Goal: Contribute content: Add original content to the website for others to see

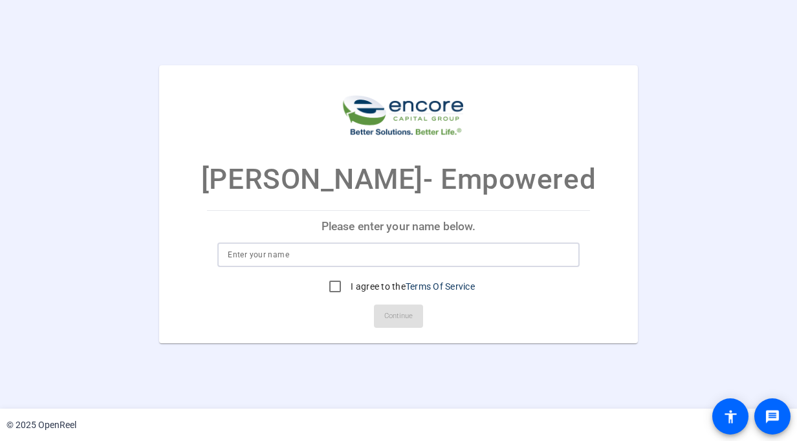
click at [369, 254] on input at bounding box center [398, 255] width 341 height 16
type input "[PERSON_NAME]"
click at [340, 292] on input "I agree to the Terms Of Service" at bounding box center [335, 287] width 26 height 26
checkbox input "true"
click at [408, 313] on span "Continue" at bounding box center [398, 316] width 28 height 19
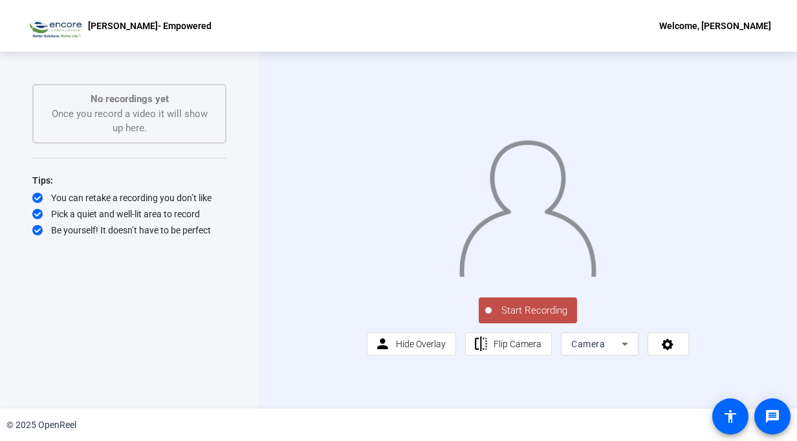
click at [532, 318] on span "Start Recording" at bounding box center [534, 310] width 85 height 15
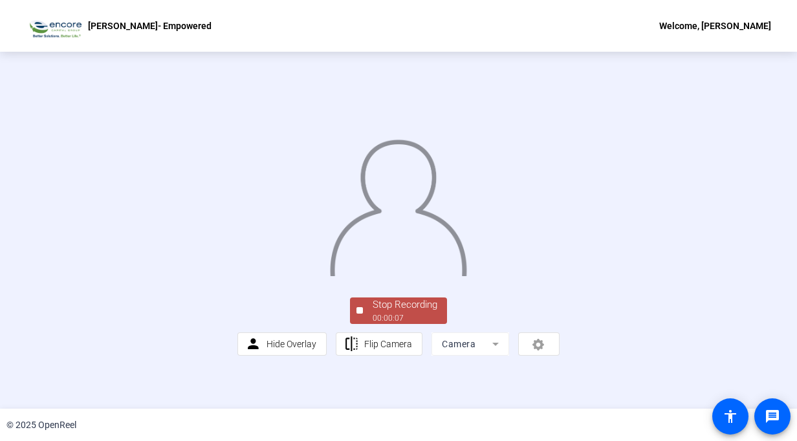
click at [414, 313] on div "Stop Recording" at bounding box center [405, 305] width 65 height 15
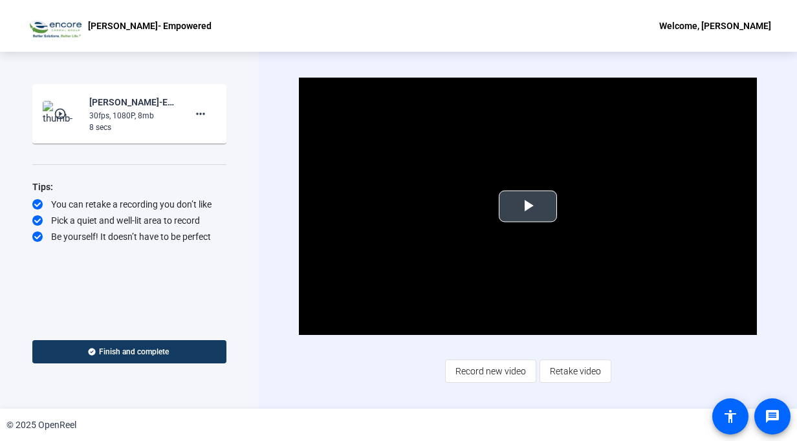
click at [528, 206] on span "Video Player" at bounding box center [528, 206] width 0 height 0
click at [452, 431] on div "© 2025 OpenReel" at bounding box center [398, 425] width 797 height 32
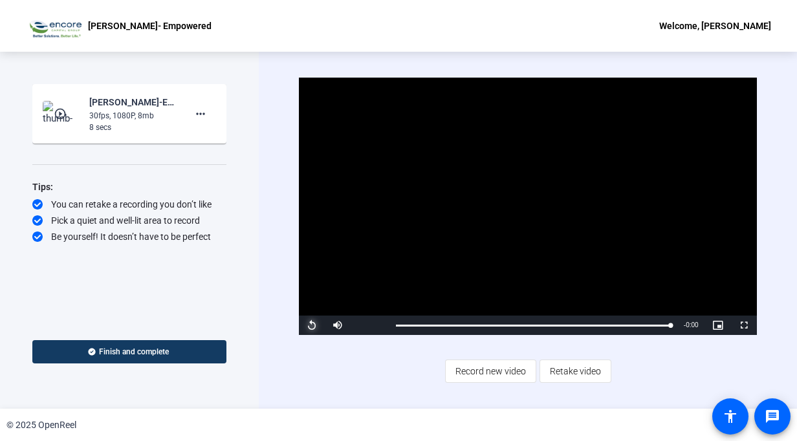
click at [309, 325] on span "Video Player" at bounding box center [312, 325] width 26 height 0
click at [299, 316] on button "Replay" at bounding box center [312, 325] width 26 height 19
click at [500, 372] on span "Record new video" at bounding box center [491, 371] width 71 height 25
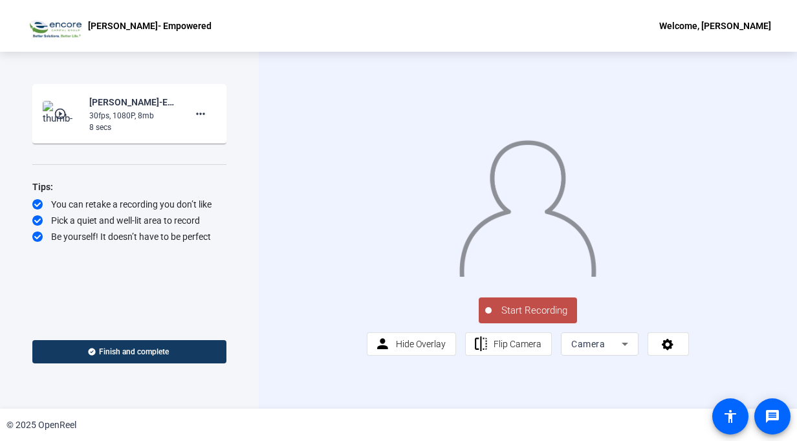
click at [531, 318] on span "Start Recording" at bounding box center [534, 310] width 85 height 15
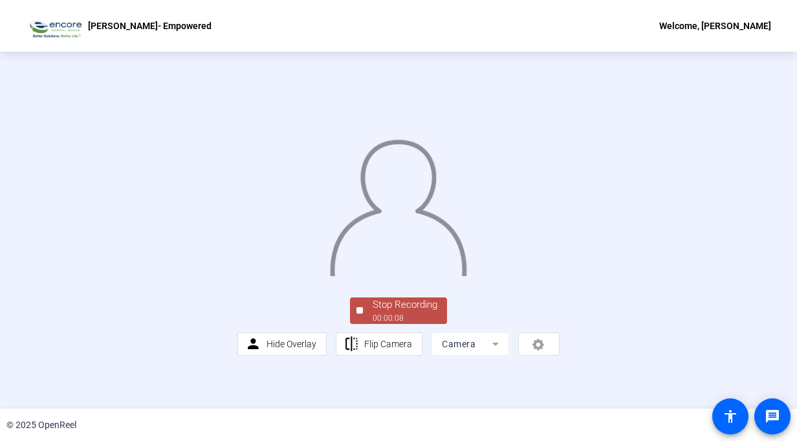
click at [395, 313] on div "Stop Recording" at bounding box center [405, 305] width 65 height 15
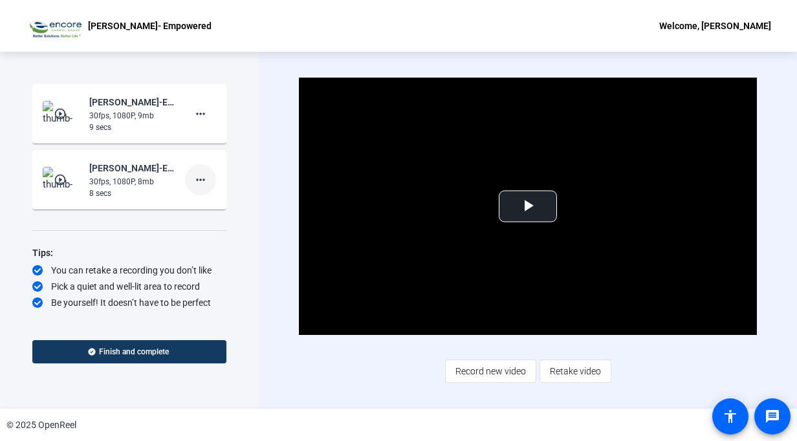
click at [203, 183] on mat-icon "more_horiz" at bounding box center [201, 180] width 16 height 16
drag, startPoint x: 228, startPoint y: 209, endPoint x: 223, endPoint y: 214, distance: 6.9
click at [223, 214] on span "Delete clip" at bounding box center [221, 207] width 52 height 16
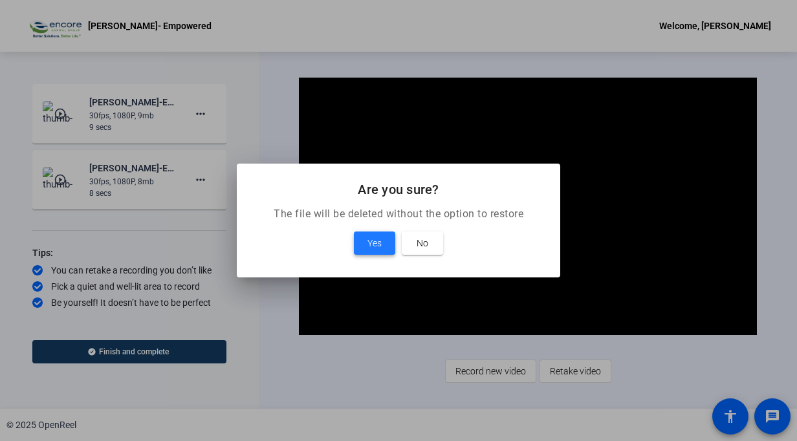
click at [360, 246] on span at bounding box center [374, 243] width 41 height 31
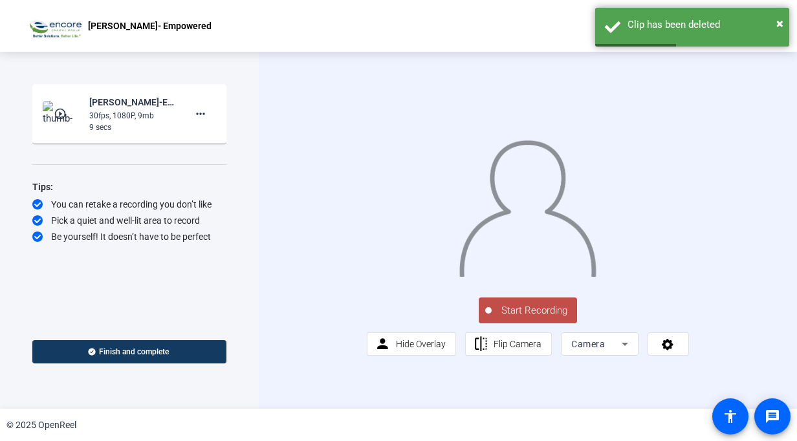
click at [71, 116] on img at bounding box center [62, 114] width 38 height 26
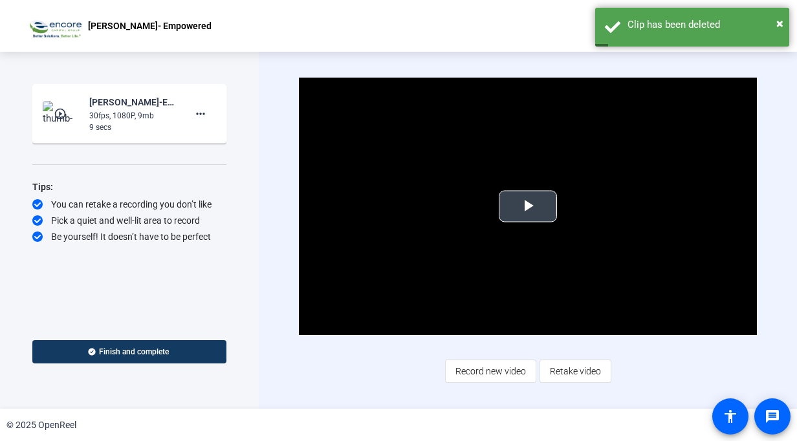
click at [528, 206] on span "Video Player" at bounding box center [528, 206] width 0 height 0
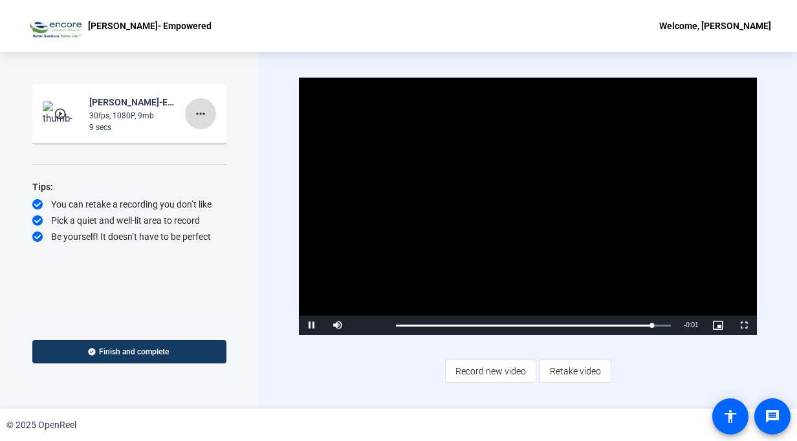
click at [201, 115] on mat-icon "more_horiz" at bounding box center [201, 114] width 16 height 16
click at [236, 146] on span "Delete clip" at bounding box center [221, 141] width 52 height 16
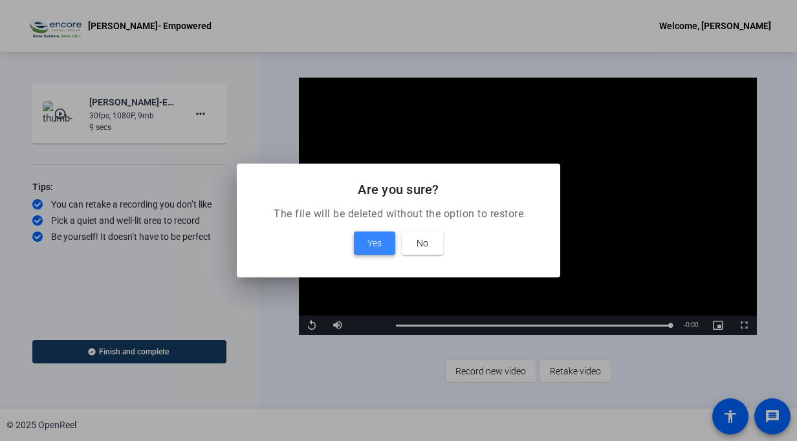
click at [364, 250] on span at bounding box center [374, 243] width 41 height 31
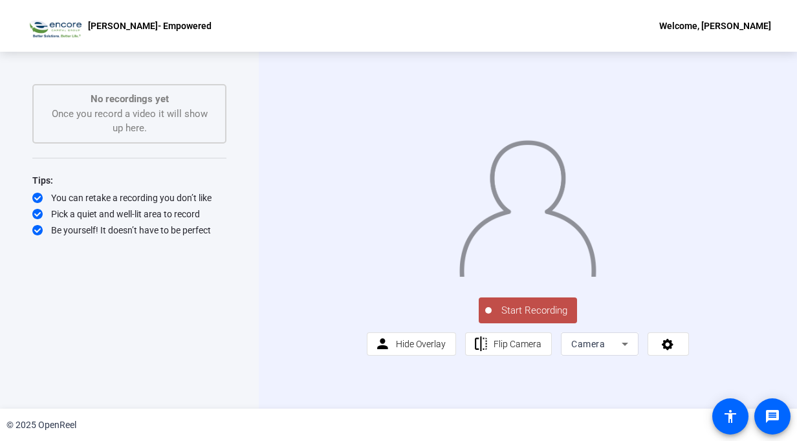
click at [529, 318] on span "Start Recording" at bounding box center [534, 310] width 85 height 15
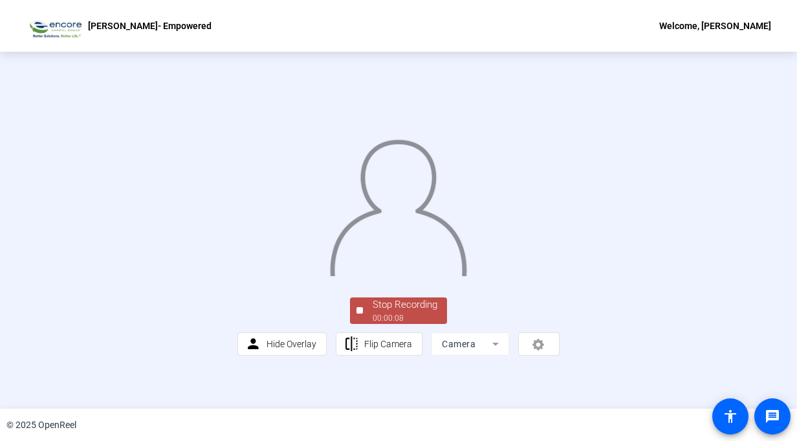
click at [411, 313] on div "Stop Recording" at bounding box center [405, 305] width 65 height 15
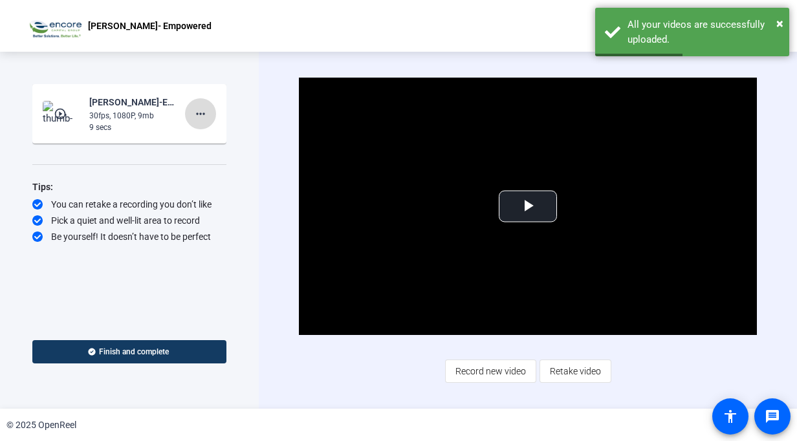
click at [200, 111] on mat-icon "more_horiz" at bounding box center [201, 114] width 16 height 16
click at [225, 141] on span "Delete clip" at bounding box center [221, 141] width 52 height 16
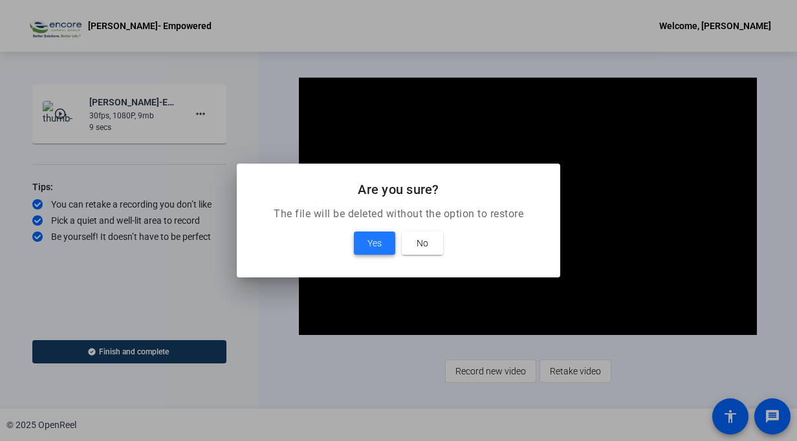
click at [369, 243] on span "Yes" at bounding box center [375, 244] width 14 height 16
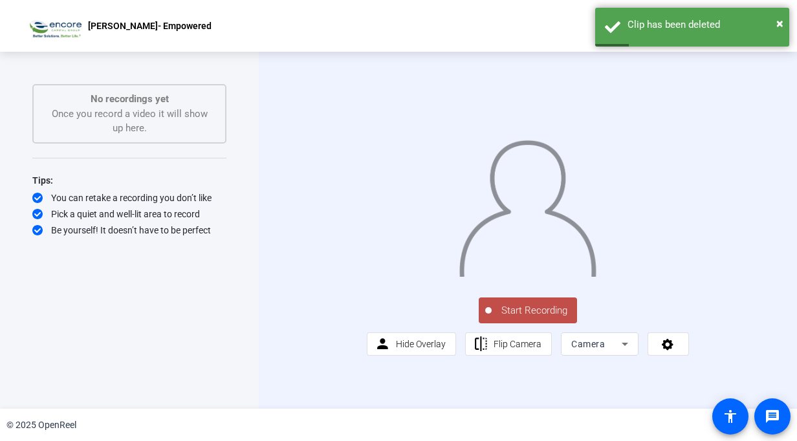
click at [535, 318] on span "Start Recording" at bounding box center [534, 310] width 85 height 15
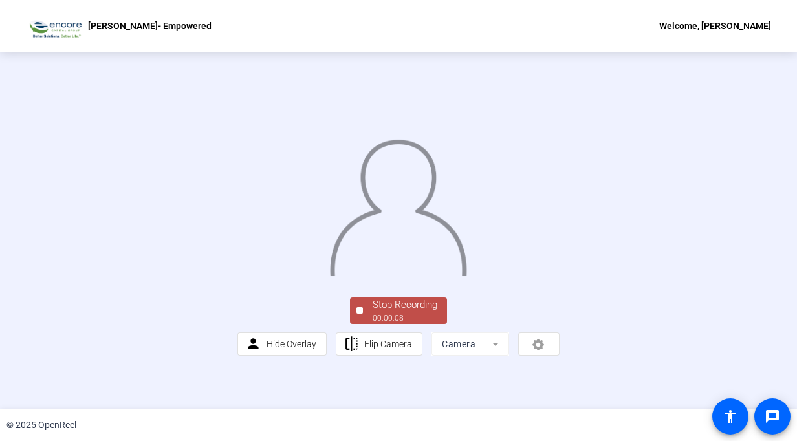
click at [422, 313] on div "Stop Recording" at bounding box center [405, 305] width 65 height 15
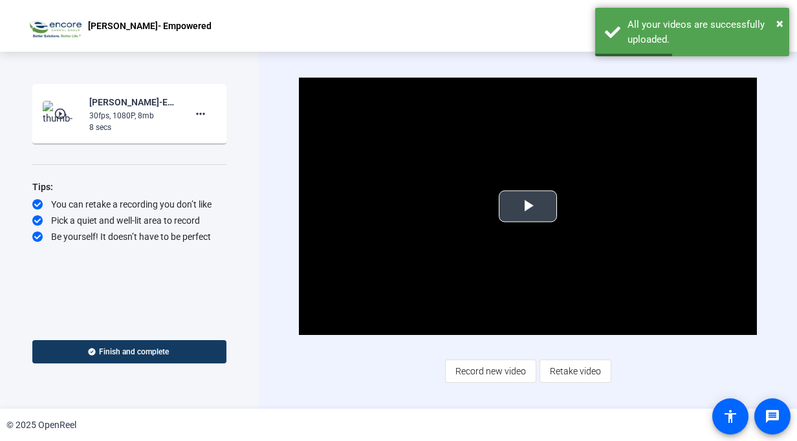
click at [528, 206] on span "Video Player" at bounding box center [528, 206] width 0 height 0
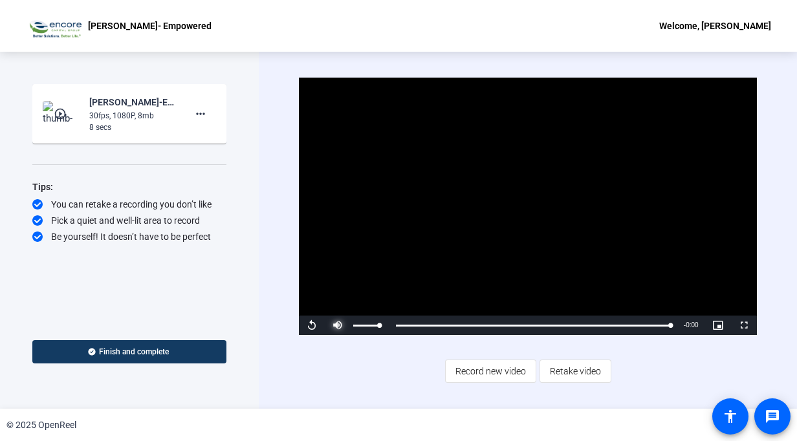
click at [329, 325] on span "Video Player" at bounding box center [338, 325] width 26 height 0
click at [316, 325] on span "Video Player" at bounding box center [312, 325] width 26 height 0
click at [340, 325] on span "Video Player" at bounding box center [338, 325] width 26 height 0
click at [742, 325] on span "Video Player" at bounding box center [744, 325] width 26 height 0
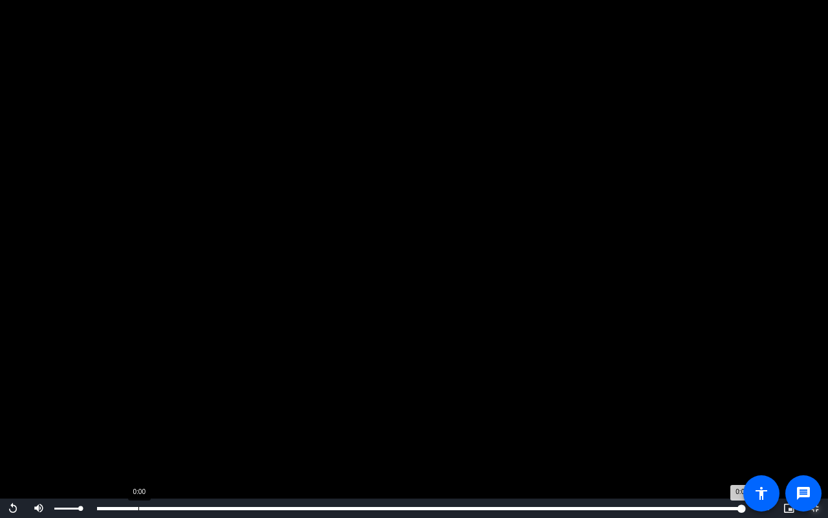
drag, startPoint x: 82, startPoint y: 506, endPoint x: 138, endPoint y: 505, distance: 56.9
click at [138, 441] on div "Replay Mute 100% Current Time 0:08 / Duration 0:08 Loaded : 100.00% 0:00 0:08 S…" at bounding box center [414, 507] width 828 height 19
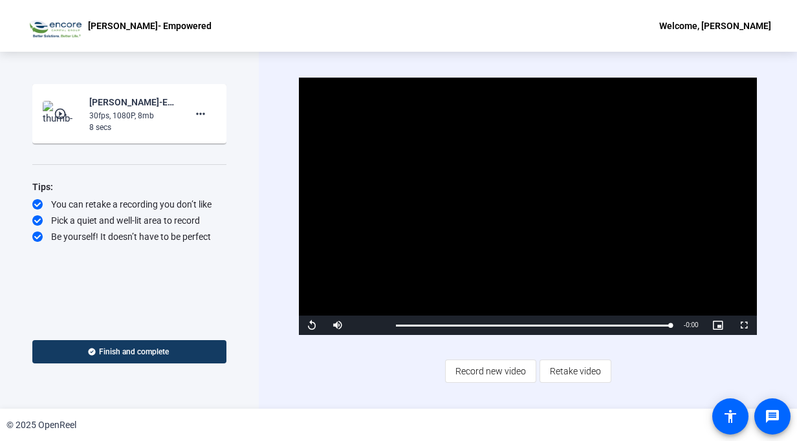
click at [780, 294] on div "Video Player is loading. Play Video Replay Mute 0% Current Time 0:08 / Duration…" at bounding box center [528, 230] width 538 height 357
click at [477, 186] on video "Video Player" at bounding box center [528, 207] width 458 height 258
click at [485, 377] on span "Record new video" at bounding box center [491, 371] width 71 height 25
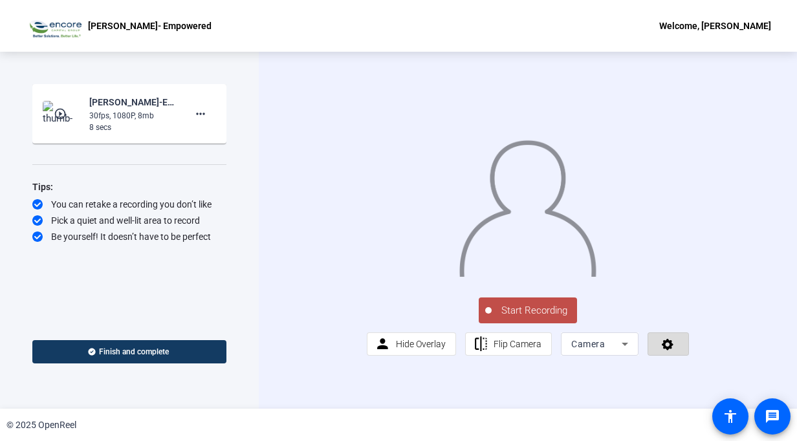
click at [663, 351] on icon at bounding box center [668, 345] width 12 height 12
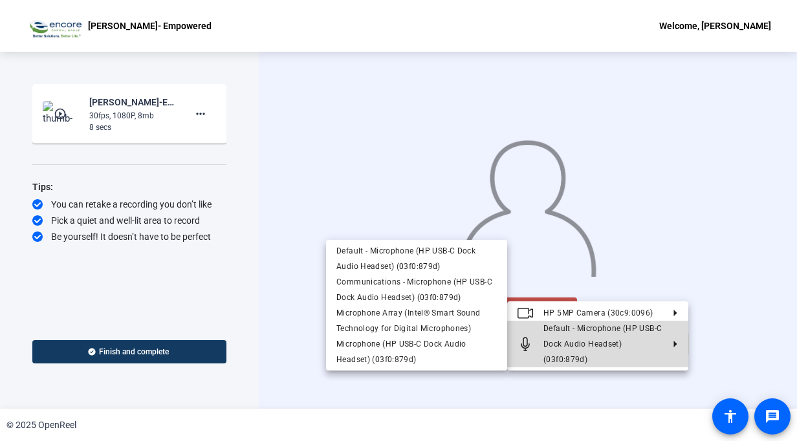
click at [575, 345] on span "Default - Microphone (HP USB-C Dock Audio Headset) (03f0:879d)" at bounding box center [603, 344] width 118 height 40
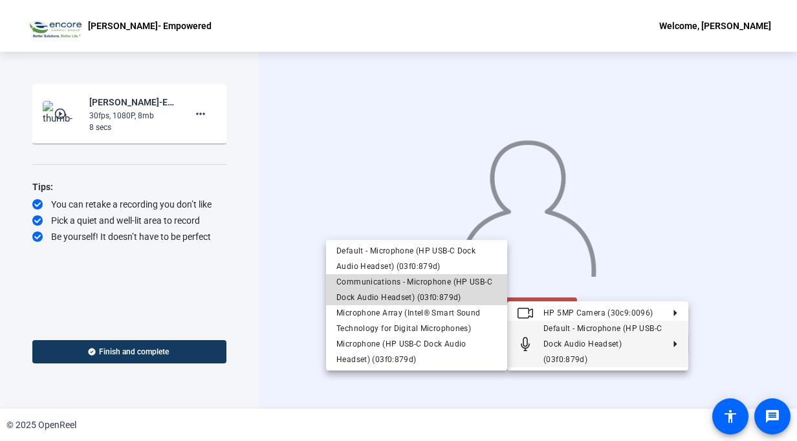
click at [432, 278] on span "Communications - Microphone (HP USB-C Dock Audio Headset) (03f0:879d)" at bounding box center [414, 290] width 156 height 25
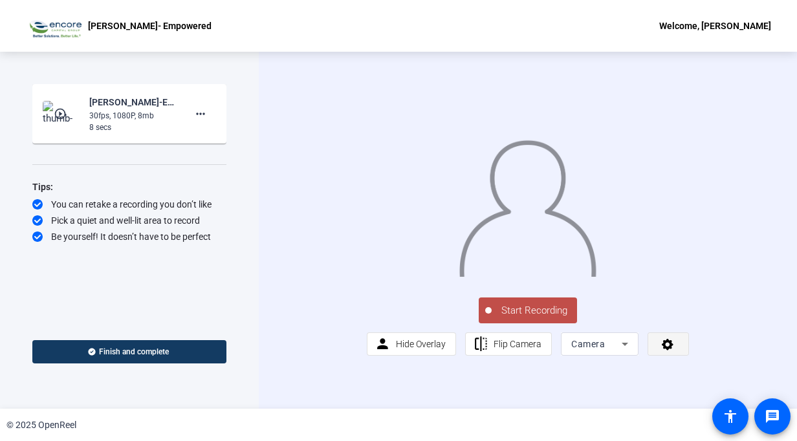
click at [657, 360] on span at bounding box center [668, 344] width 40 height 31
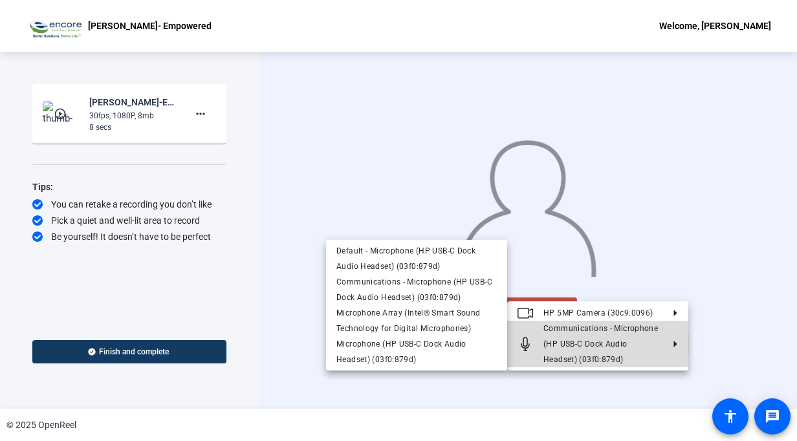
click at [529, 341] on icon "Microphone" at bounding box center [526, 344] width 16 height 16
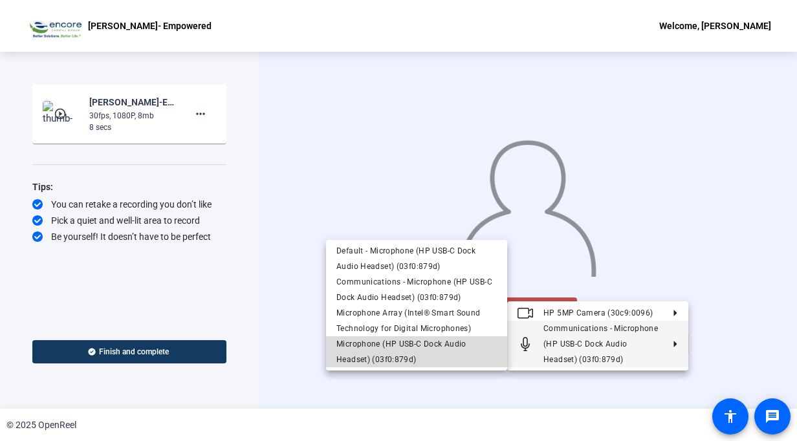
click at [370, 348] on span "Microphone (HP USB-C Dock Audio Headset) (03f0:879d)" at bounding box center [401, 352] width 130 height 25
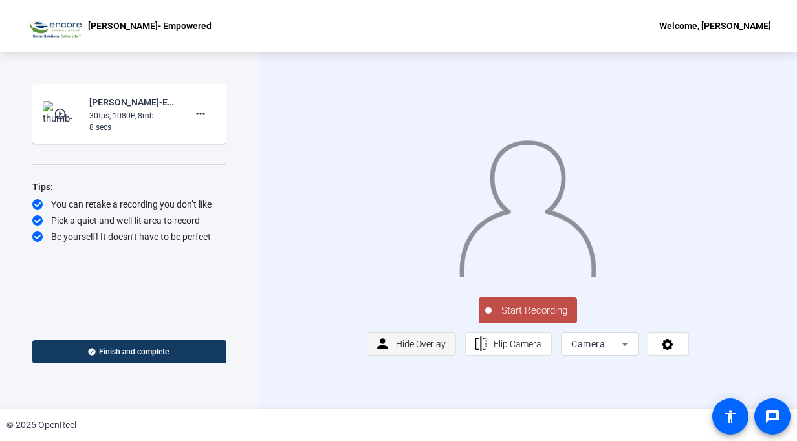
click at [446, 360] on span at bounding box center [412, 344] width 88 height 31
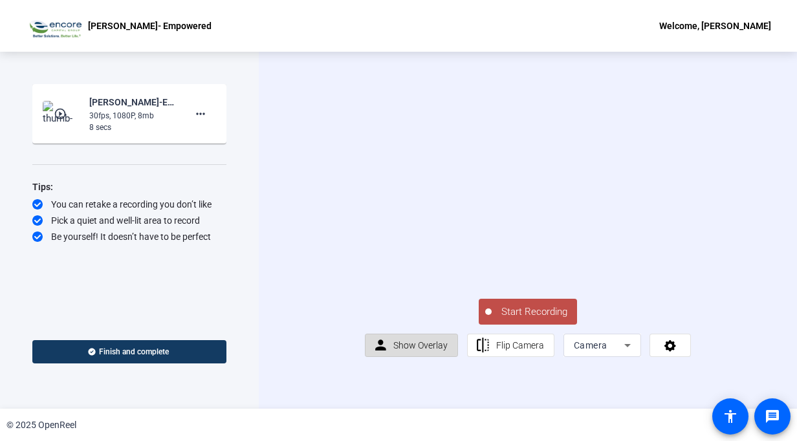
click at [446, 351] on span "Show Overlay" at bounding box center [420, 345] width 54 height 10
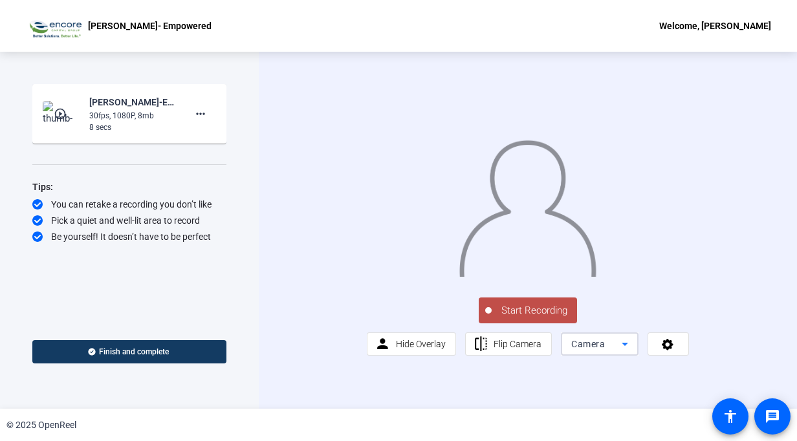
click at [627, 352] on icon at bounding box center [625, 344] width 16 height 16
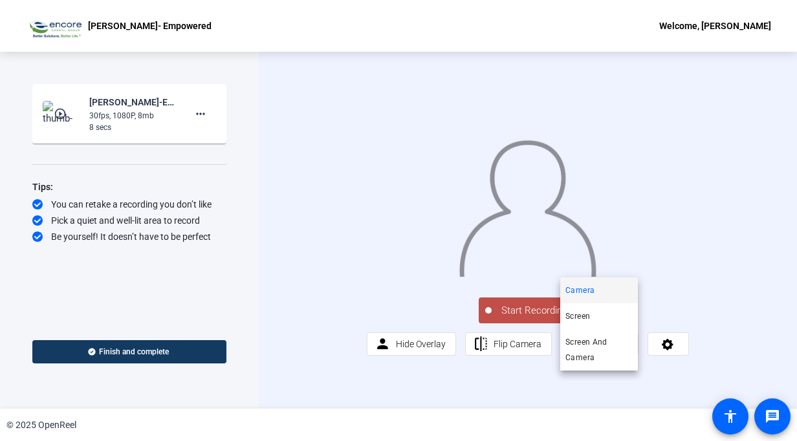
click at [627, 383] on div at bounding box center [398, 220] width 797 height 441
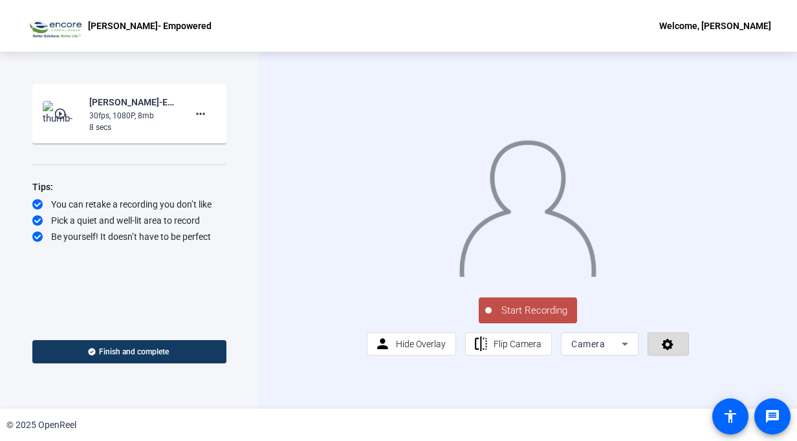
drag, startPoint x: 677, startPoint y: 377, endPoint x: 683, endPoint y: 374, distance: 6.7
click at [683, 360] on span at bounding box center [668, 344] width 40 height 31
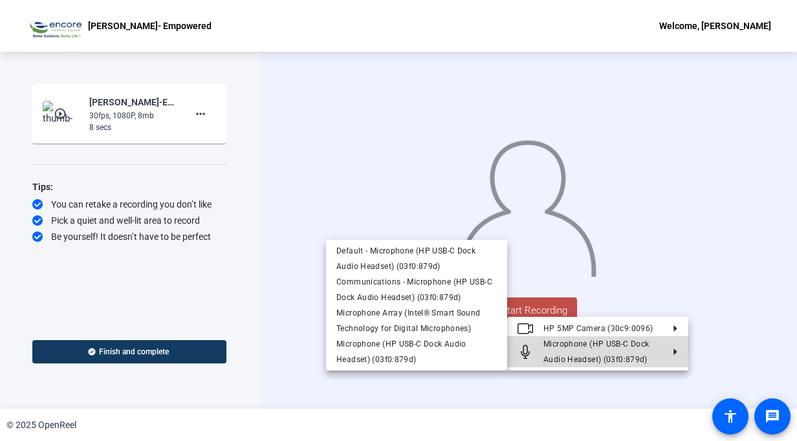
click at [639, 352] on span "Microphone (HP USB-C Dock Audio Headset) (03f0:879d)" at bounding box center [603, 351] width 119 height 31
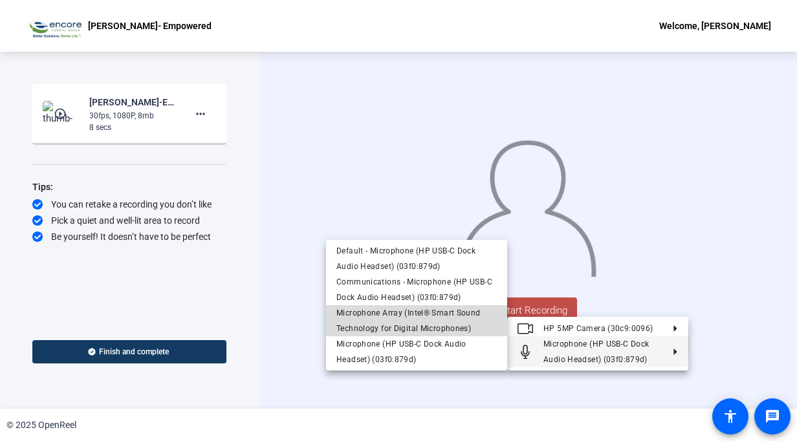
click at [417, 313] on span "Microphone Array (Intel® Smart Sound Technology for Digital Microphones)" at bounding box center [408, 321] width 144 height 25
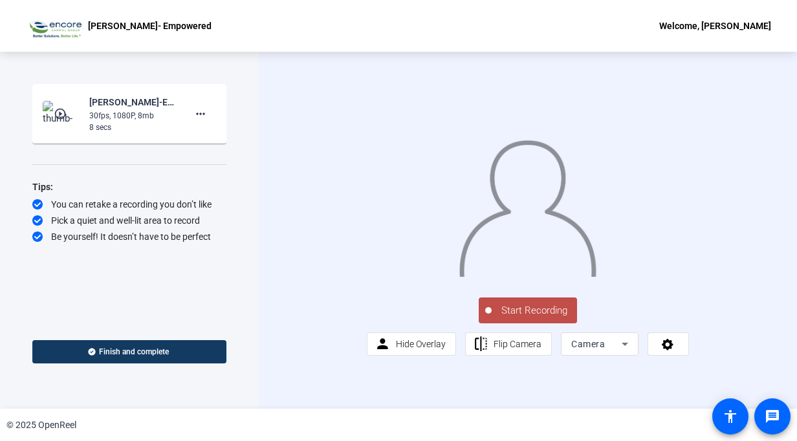
click at [617, 352] on icon at bounding box center [625, 344] width 16 height 16
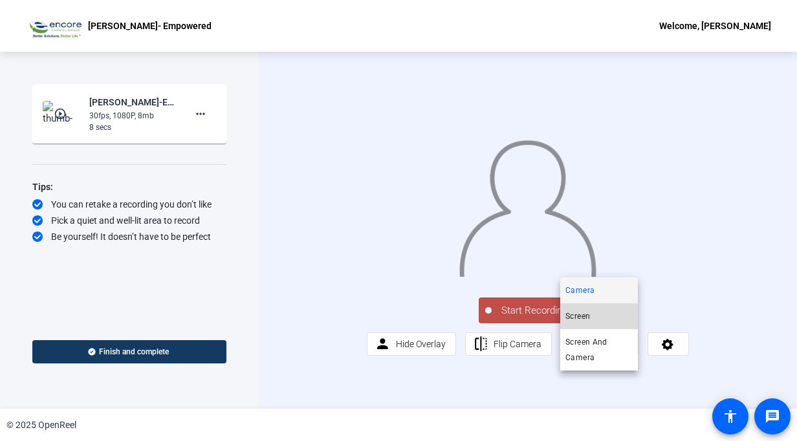
click at [589, 316] on span "Screen" at bounding box center [578, 317] width 25 height 16
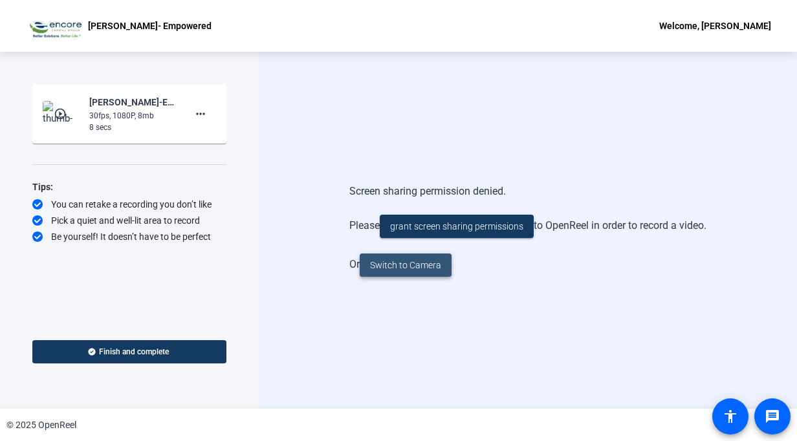
click at [402, 265] on span "Switch to Camera" at bounding box center [405, 266] width 71 height 14
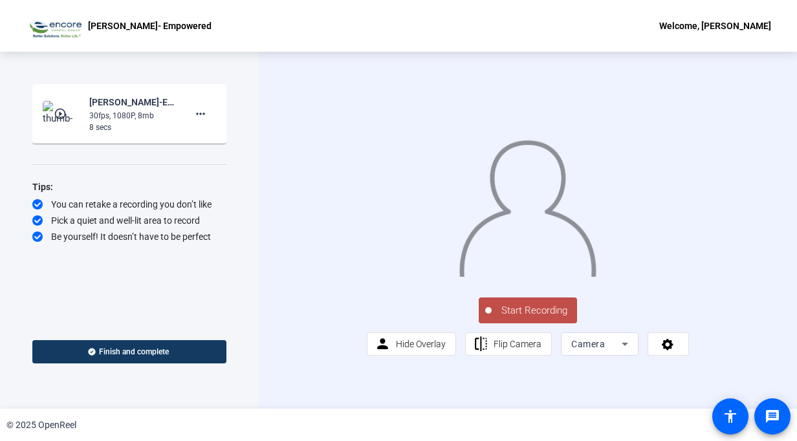
click at [628, 352] on icon at bounding box center [625, 344] width 16 height 16
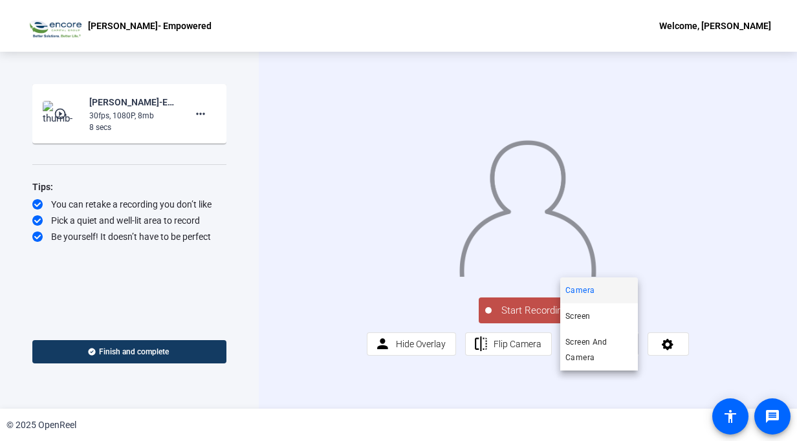
click at [681, 383] on div at bounding box center [398, 220] width 797 height 441
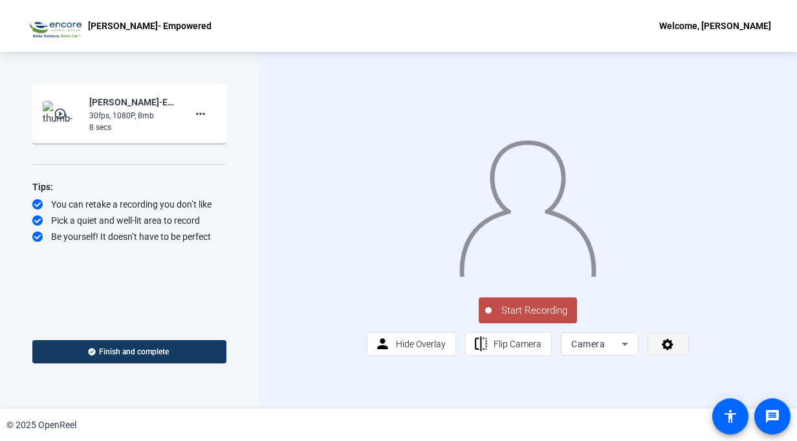
click at [675, 360] on span at bounding box center [668, 344] width 40 height 31
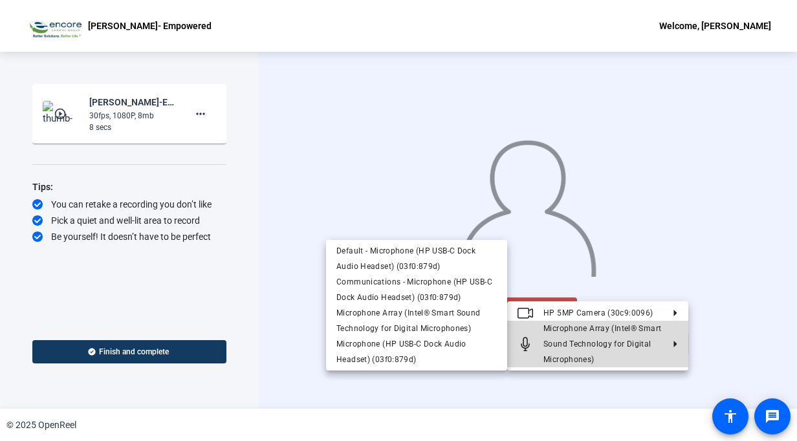
click at [672, 342] on icon at bounding box center [671, 344] width 16 height 6
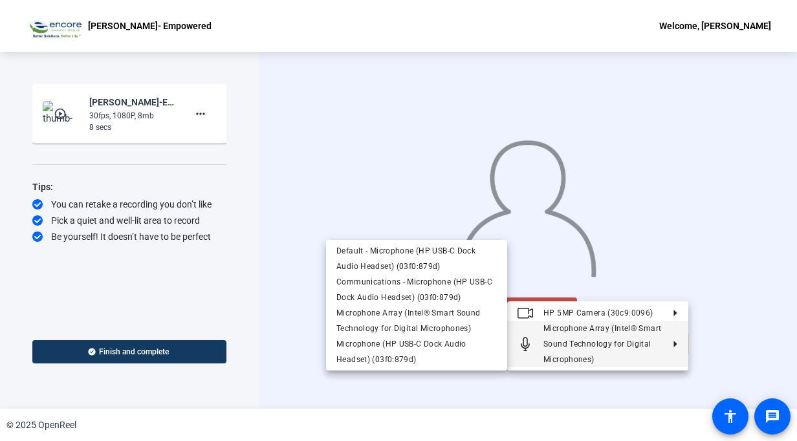
click at [673, 341] on icon at bounding box center [671, 344] width 16 height 6
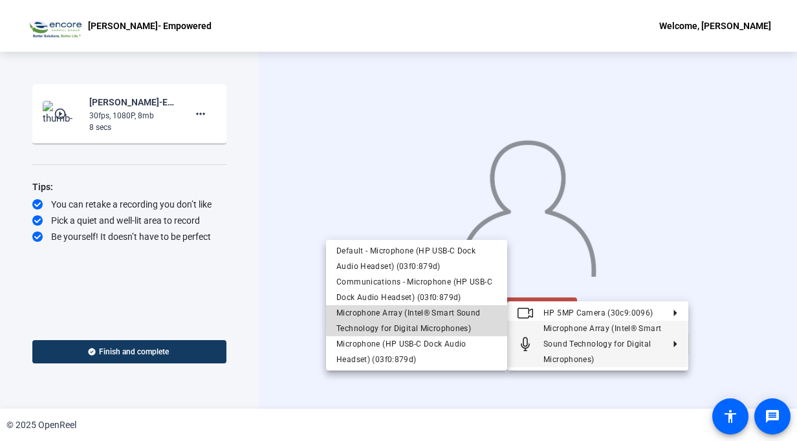
click at [429, 309] on span "Microphone Array (Intel® Smart Sound Technology for Digital Microphones)" at bounding box center [408, 321] width 144 height 25
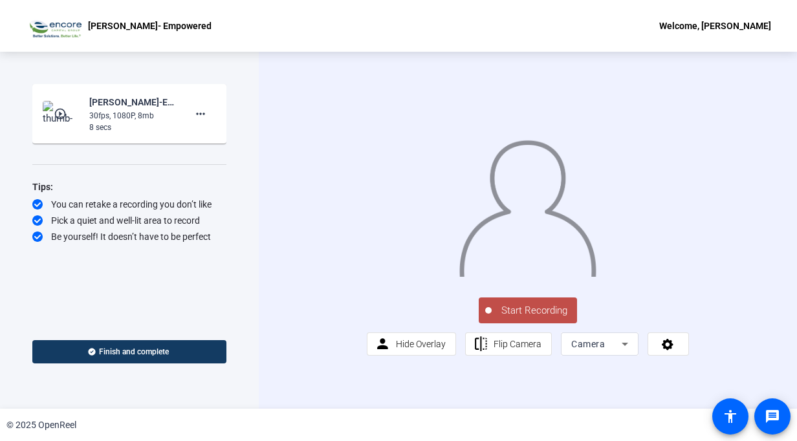
click at [533, 318] on span "Start Recording" at bounding box center [534, 310] width 85 height 15
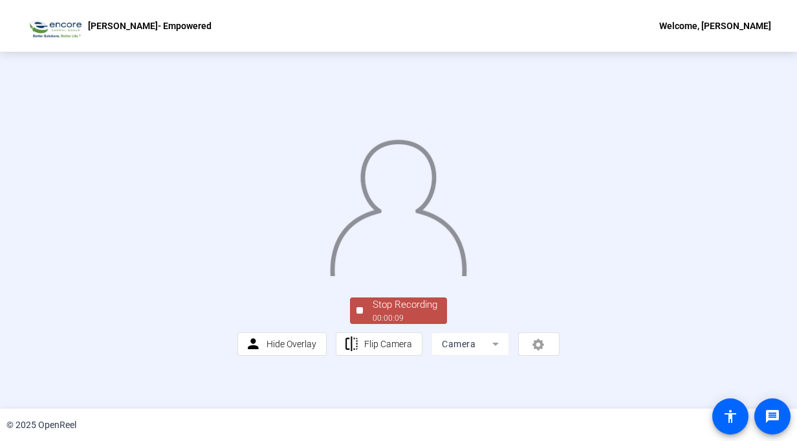
click at [424, 313] on div "Stop Recording" at bounding box center [405, 305] width 65 height 15
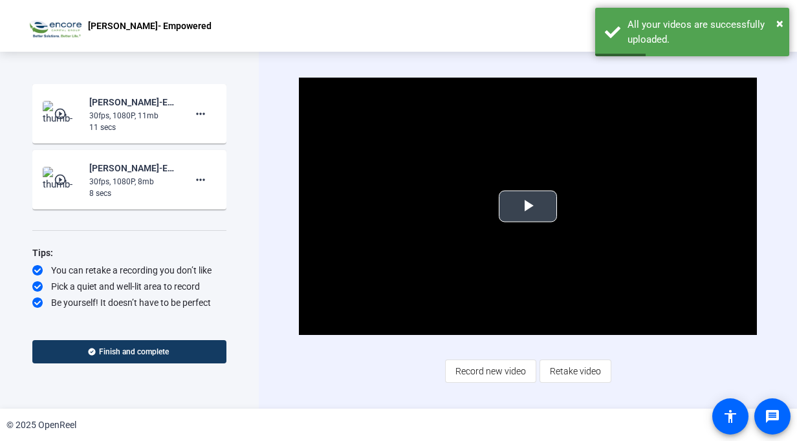
click at [528, 206] on span "Video Player" at bounding box center [528, 206] width 0 height 0
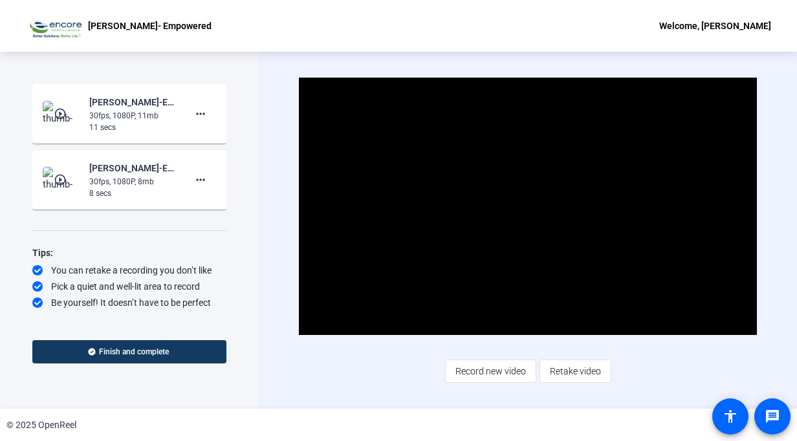
click at [68, 113] on mat-icon "play_circle_outline" at bounding box center [62, 113] width 16 height 13
click at [67, 184] on mat-icon "play_circle_outline" at bounding box center [62, 179] width 16 height 13
click at [528, 206] on span "Video Player" at bounding box center [528, 206] width 0 height 0
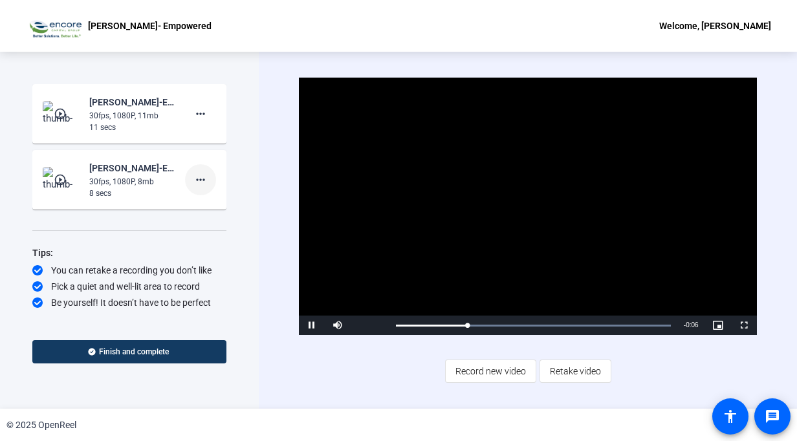
click at [202, 179] on mat-icon "more_horiz" at bounding box center [201, 180] width 16 height 16
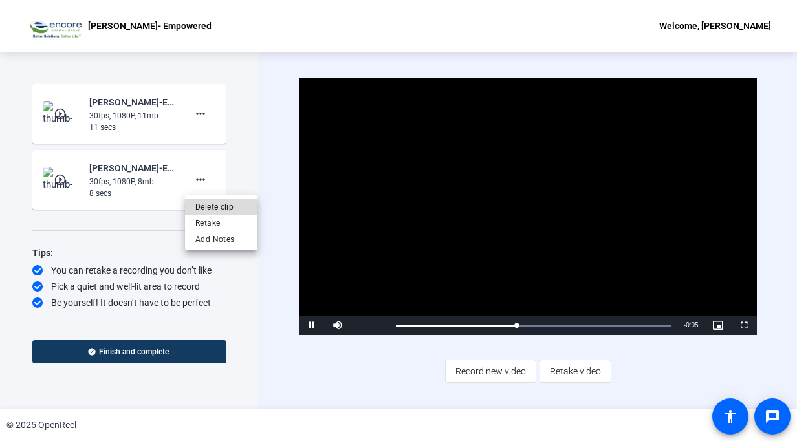
click at [213, 204] on span "Delete clip" at bounding box center [221, 207] width 52 height 16
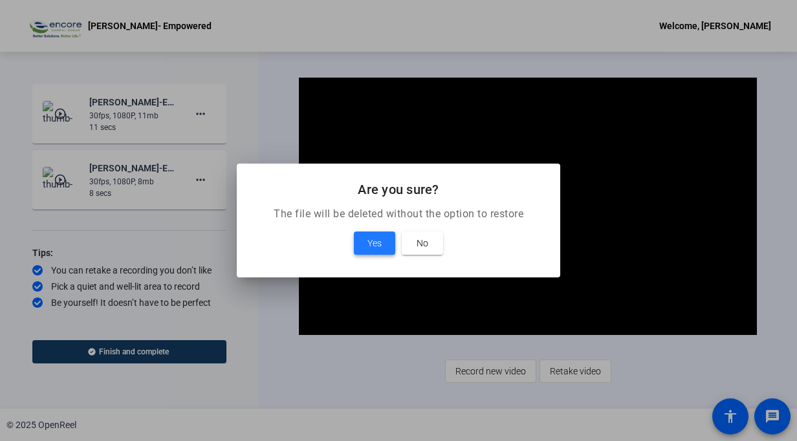
click at [369, 241] on span "Yes" at bounding box center [375, 244] width 14 height 16
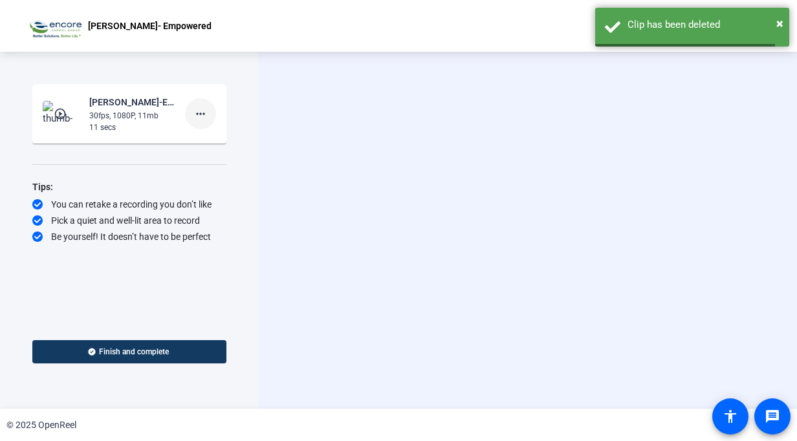
click at [204, 113] on mat-icon "more_horiz" at bounding box center [201, 114] width 16 height 16
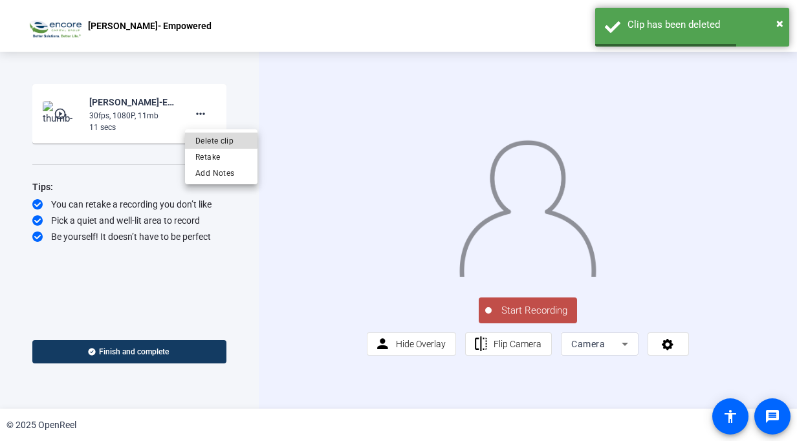
click at [217, 133] on span "Delete clip" at bounding box center [221, 141] width 52 height 16
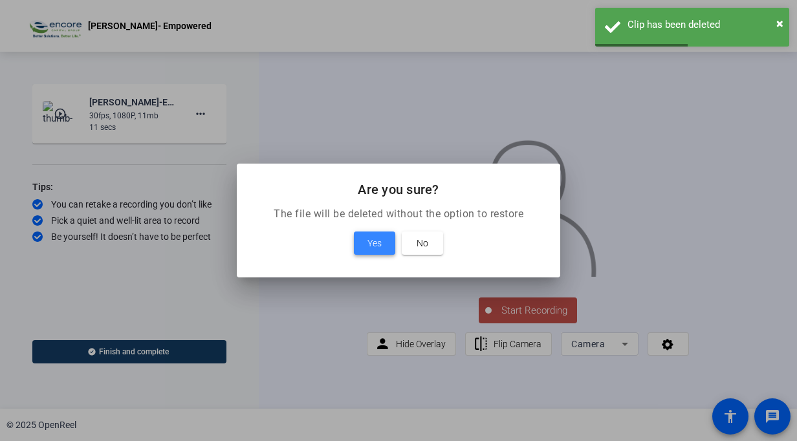
click at [380, 239] on span "Yes" at bounding box center [375, 244] width 14 height 16
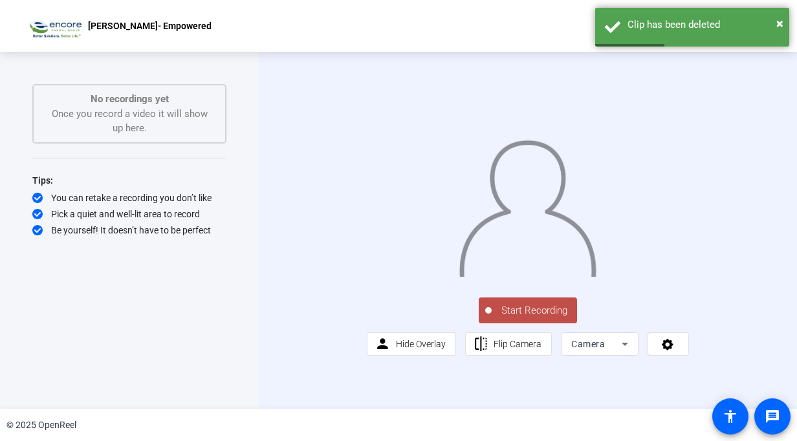
click at [558, 318] on span "Start Recording" at bounding box center [534, 310] width 85 height 15
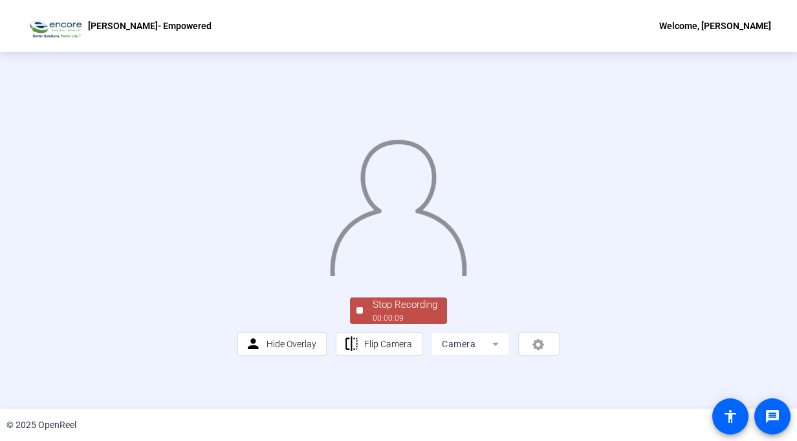
click at [404, 356] on div "Stop Recording 00:00:09 person Hide Overlay flip Flip Camera Camera" at bounding box center [398, 325] width 322 height 61
click at [405, 313] on div "Stop Recording" at bounding box center [405, 305] width 65 height 15
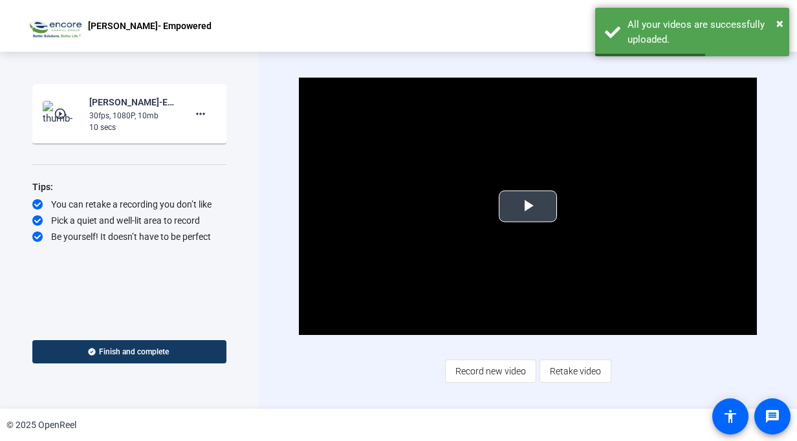
click at [528, 206] on span "Video Player" at bounding box center [528, 206] width 0 height 0
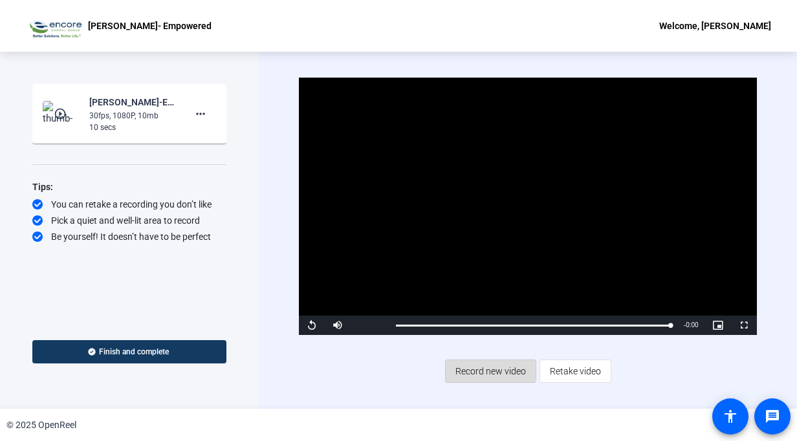
click at [469, 369] on span "Record new video" at bounding box center [491, 371] width 71 height 25
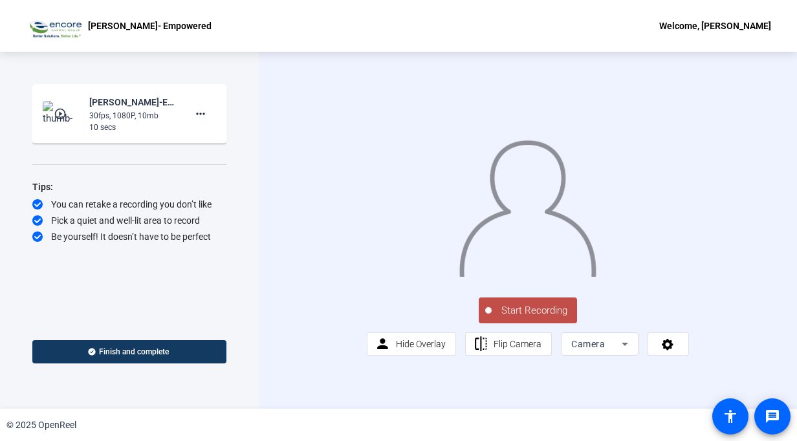
click at [547, 318] on span "Start Recording" at bounding box center [534, 310] width 85 height 15
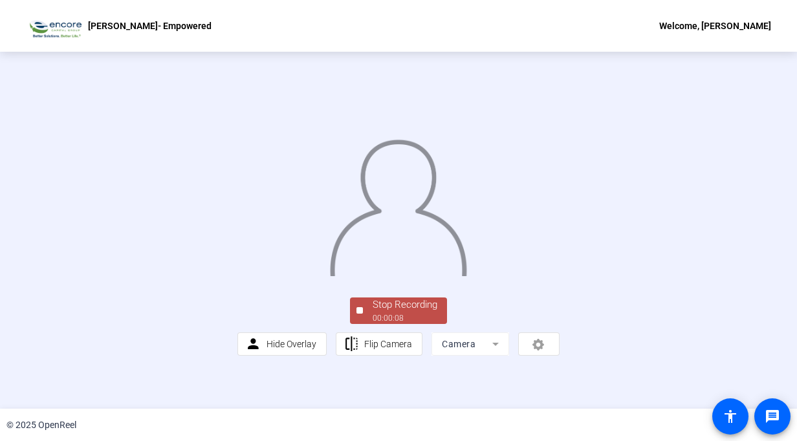
click at [393, 313] on div "Stop Recording" at bounding box center [405, 305] width 65 height 15
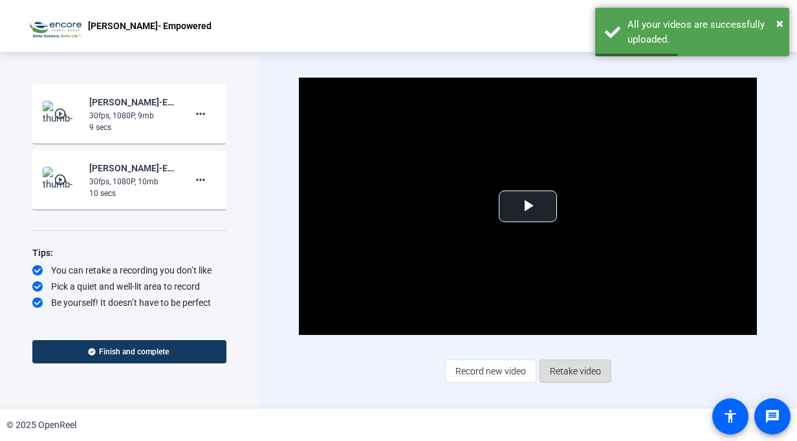
click at [569, 367] on span "Retake video" at bounding box center [575, 371] width 51 height 25
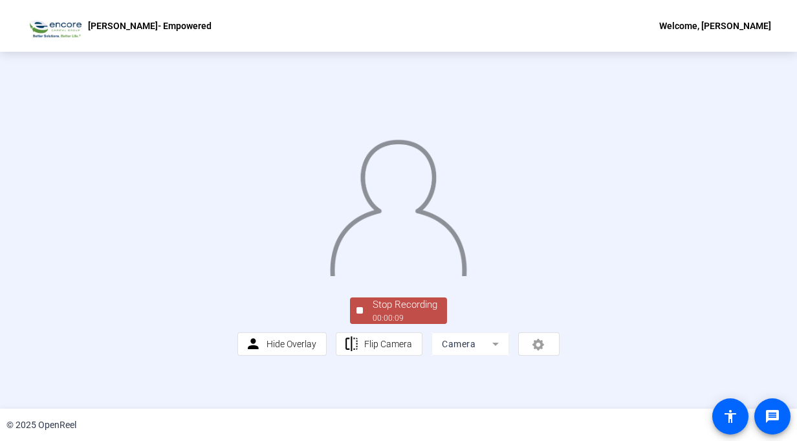
click at [391, 313] on div "Stop Recording" at bounding box center [405, 305] width 65 height 15
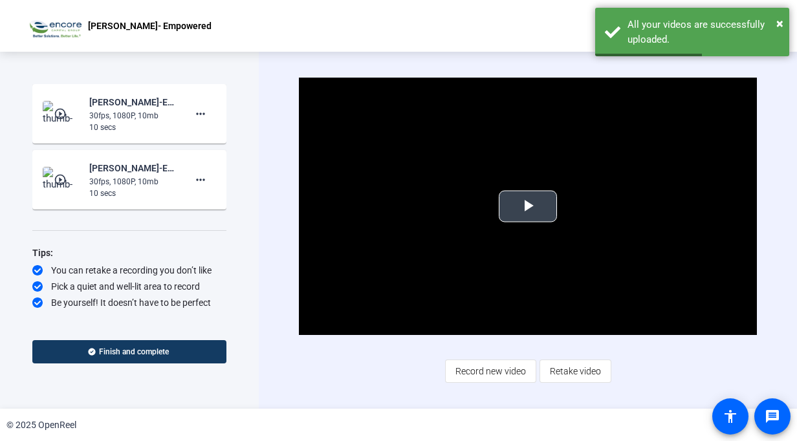
click at [528, 206] on span "Video Player" at bounding box center [528, 206] width 0 height 0
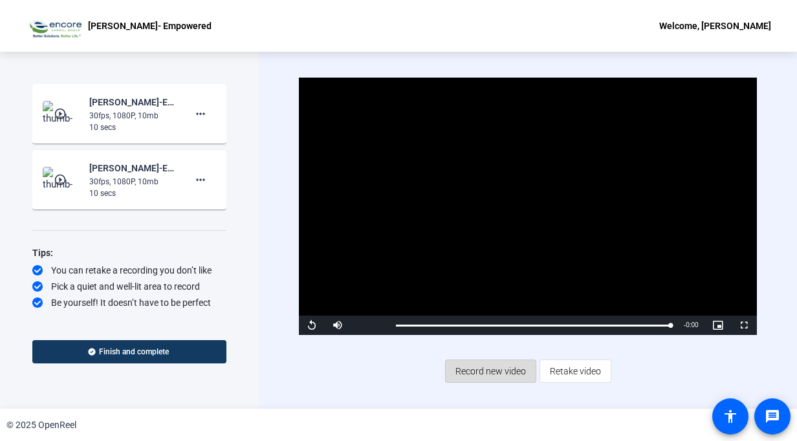
click at [492, 374] on span "Record new video" at bounding box center [491, 371] width 71 height 25
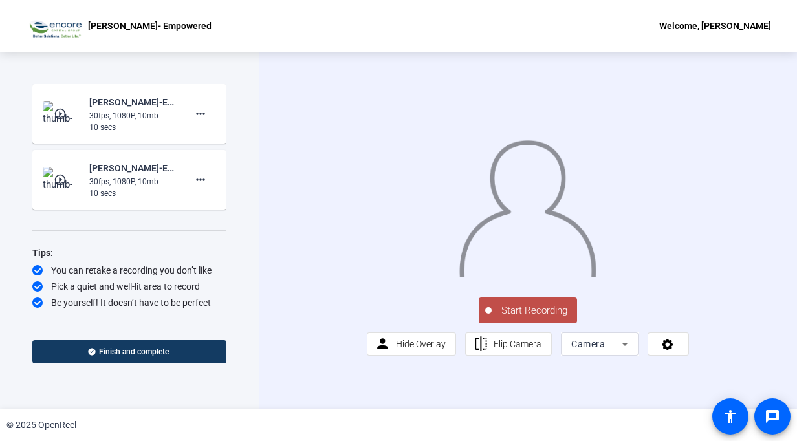
click at [492, 360] on span at bounding box center [509, 344] width 86 height 31
click at [540, 318] on span "Start Recording" at bounding box center [534, 310] width 85 height 15
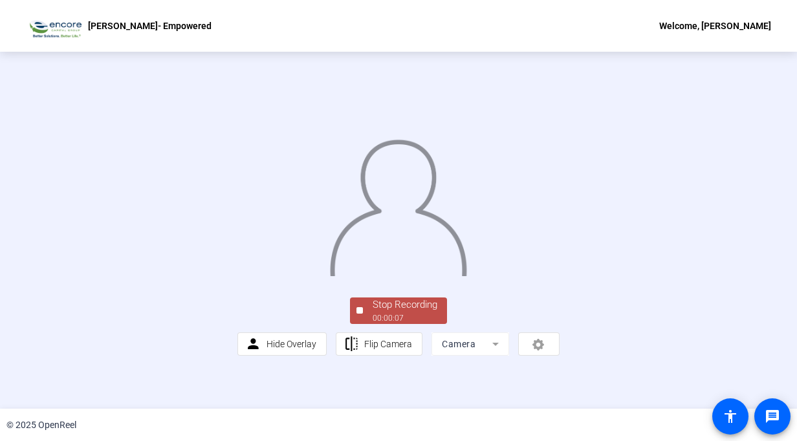
click at [412, 313] on div "Stop Recording" at bounding box center [405, 305] width 65 height 15
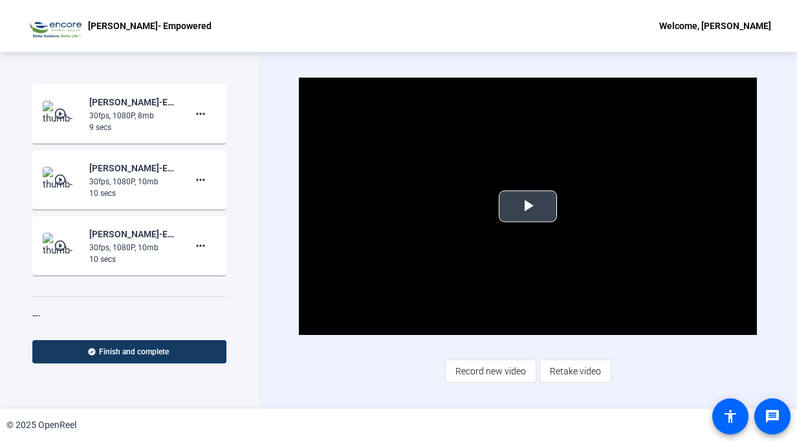
click at [528, 206] on span "Video Player" at bounding box center [528, 206] width 0 height 0
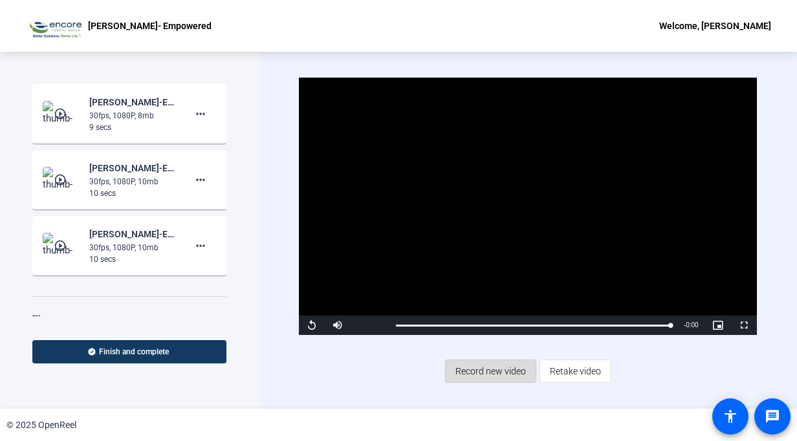
click at [494, 373] on span "Record new video" at bounding box center [491, 371] width 71 height 25
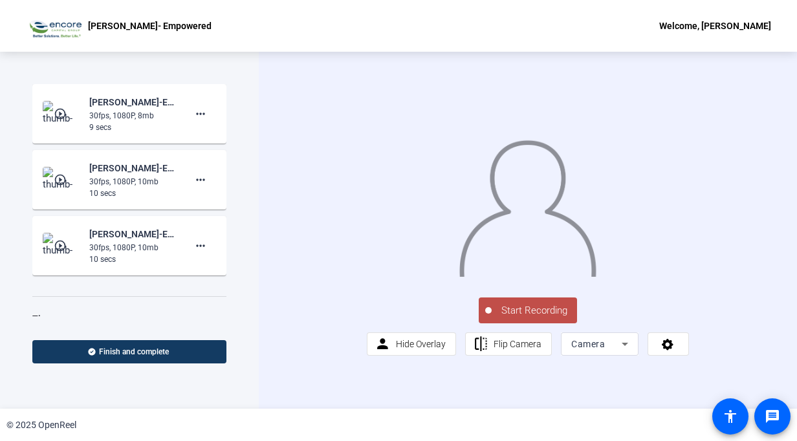
click at [535, 318] on span "Start Recording" at bounding box center [534, 310] width 85 height 15
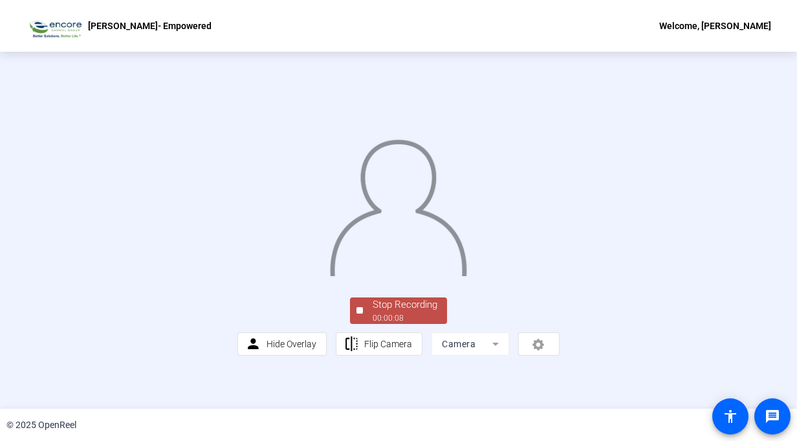
click at [414, 313] on div "Stop Recording" at bounding box center [405, 305] width 65 height 15
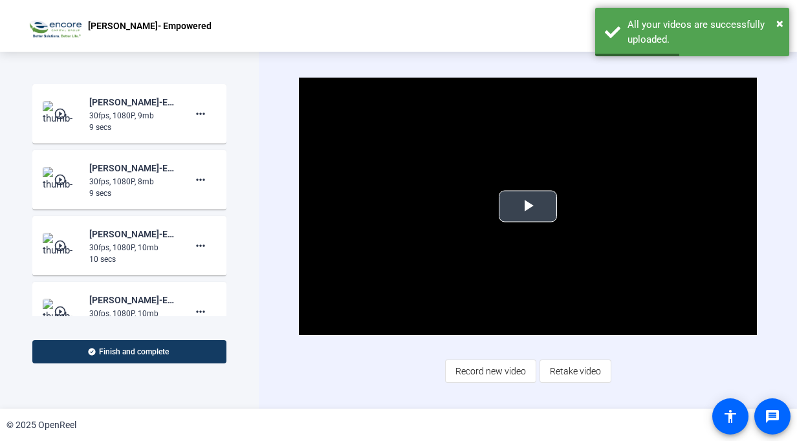
click at [528, 206] on span "Video Player" at bounding box center [528, 206] width 0 height 0
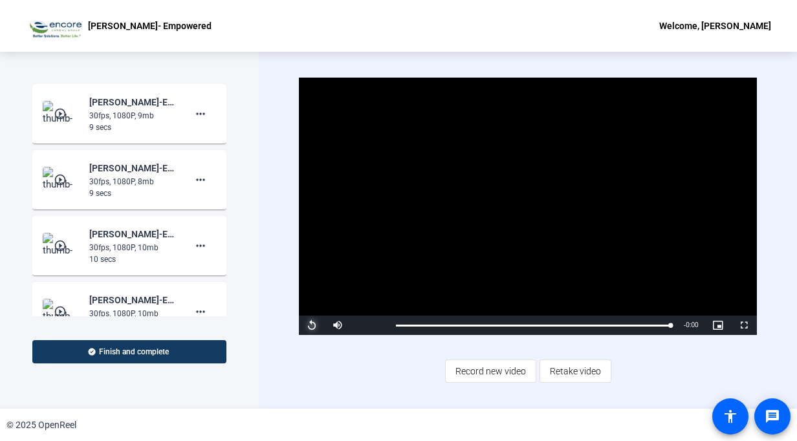
click at [311, 325] on span "Video Player" at bounding box center [312, 325] width 26 height 0
click at [567, 368] on span "Retake video" at bounding box center [575, 371] width 51 height 25
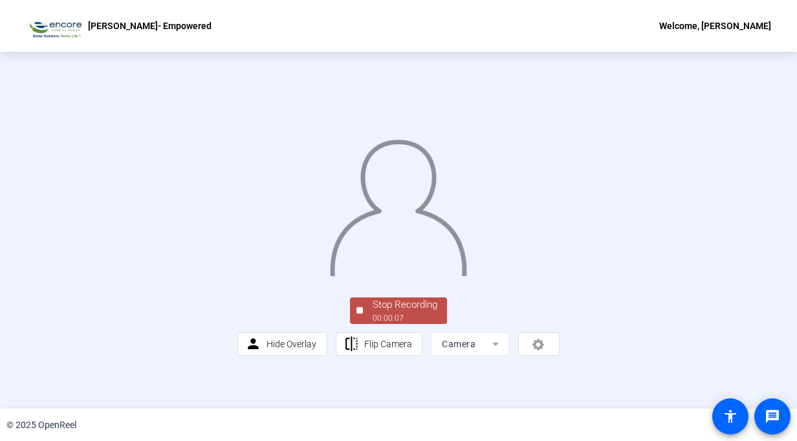
click at [404, 313] on div "Stop Recording" at bounding box center [405, 305] width 65 height 15
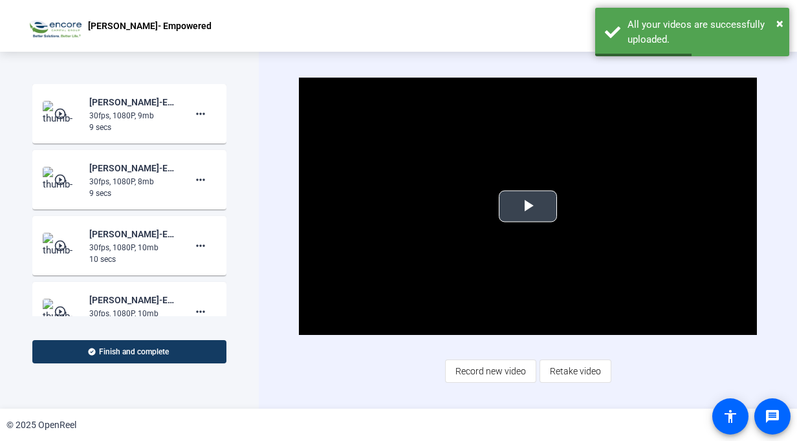
click at [528, 206] on span "Video Player" at bounding box center [528, 206] width 0 height 0
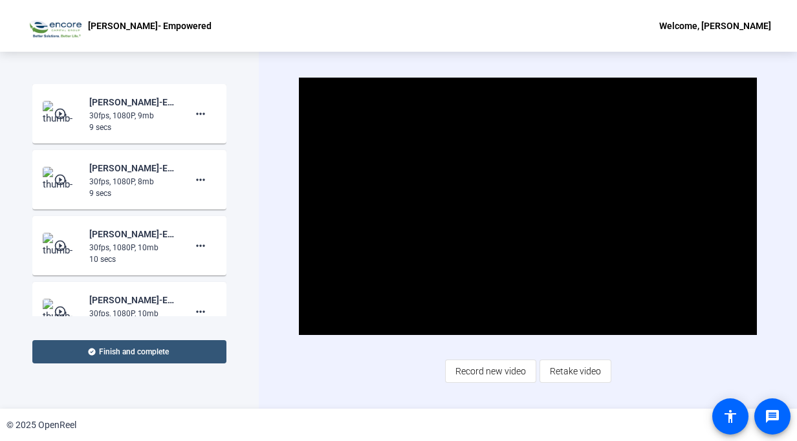
click at [101, 352] on span "Finish and complete" at bounding box center [134, 352] width 70 height 10
